Goal: Task Accomplishment & Management: Manage account settings

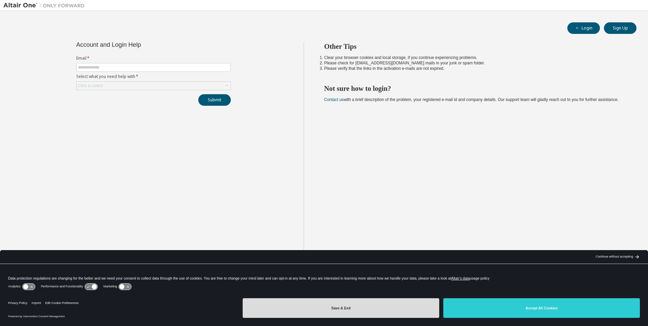
click at [365, 307] on button "Save & Exit" at bounding box center [341, 308] width 197 height 20
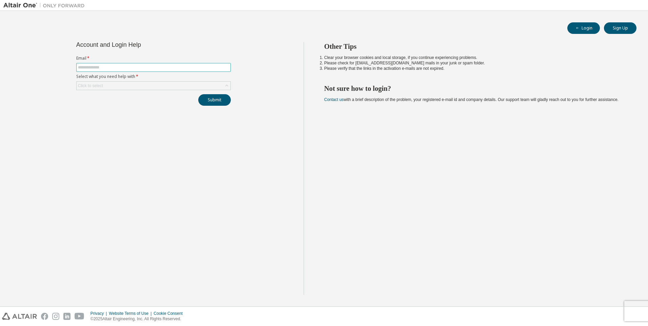
click at [191, 67] on input "text" at bounding box center [153, 67] width 151 height 5
type input "**********"
click at [191, 86] on div "Click to select" at bounding box center [154, 86] width 154 height 8
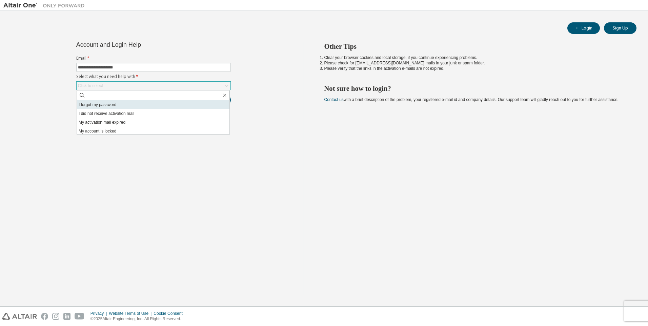
click at [145, 105] on li "I forgot my password" at bounding box center [153, 104] width 153 height 9
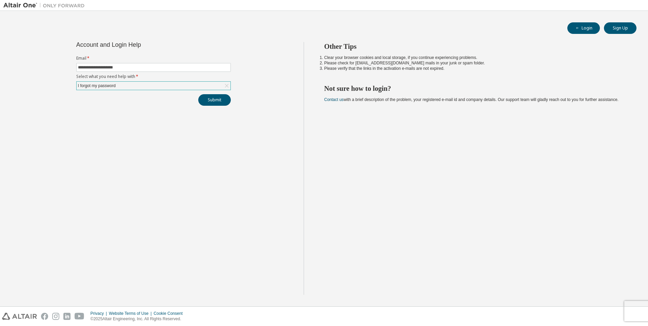
click at [164, 76] on label "Select what you need help with *" at bounding box center [153, 76] width 155 height 5
click at [164, 85] on div "I forgot my password" at bounding box center [154, 86] width 154 height 8
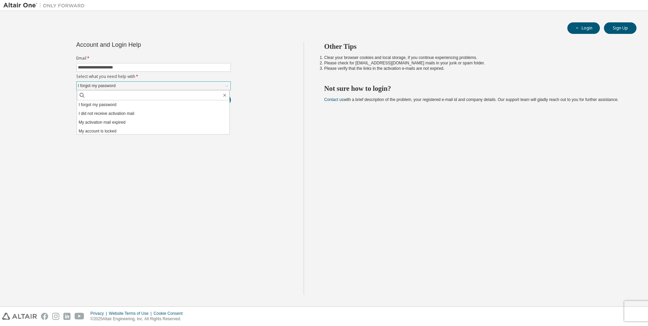
click at [164, 85] on div "I forgot my password" at bounding box center [154, 86] width 154 height 8
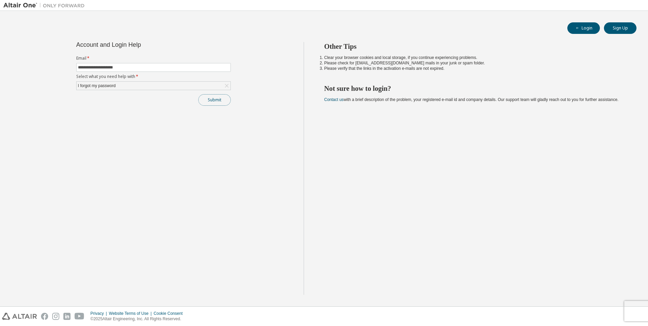
click at [210, 99] on button "Submit" at bounding box center [214, 100] width 33 height 12
click at [366, 193] on div "Other Tips Clear your browser cookies and local storage, if you continue experi…" at bounding box center [474, 168] width 341 height 253
click at [596, 28] on button "Login" at bounding box center [584, 28] width 33 height 12
